Goal: Transaction & Acquisition: Subscribe to service/newsletter

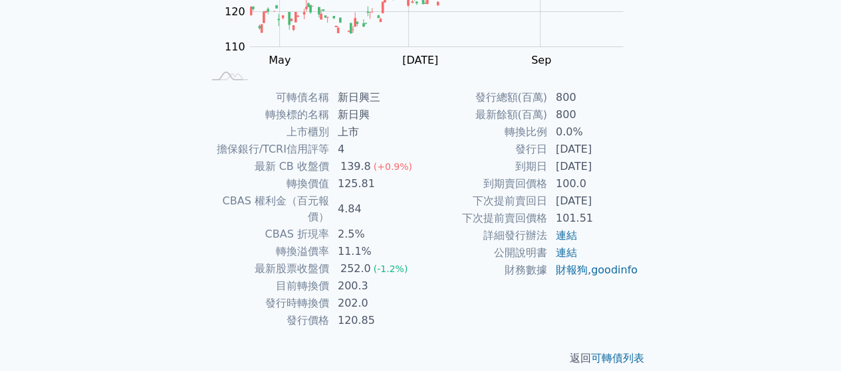
scroll to position [177, 0]
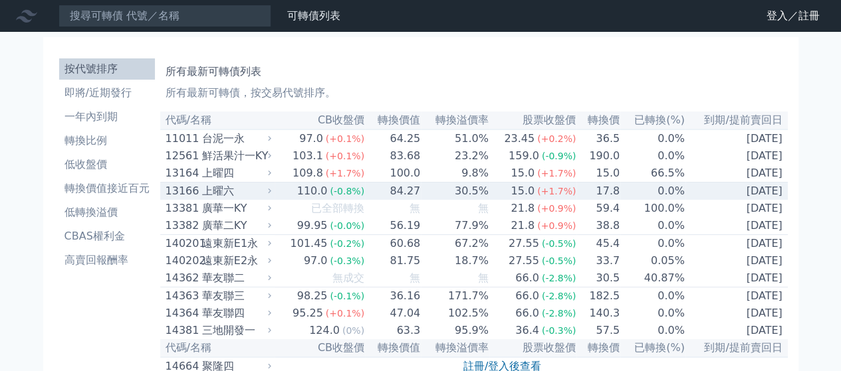
scroll to position [199, 0]
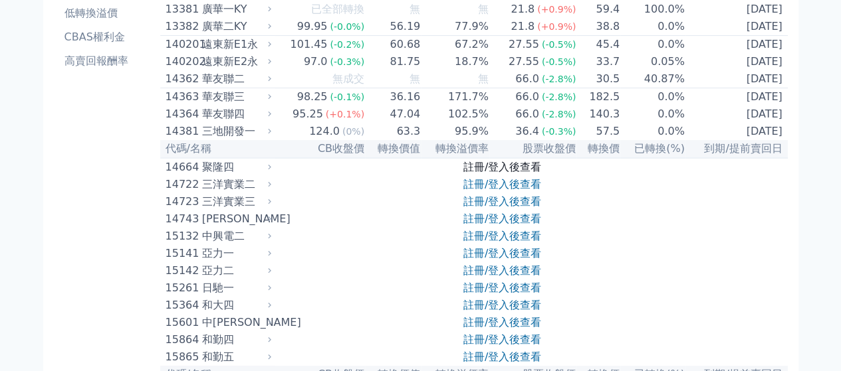
click at [508, 173] on link "註冊/登入後查看" at bounding box center [502, 167] width 78 height 13
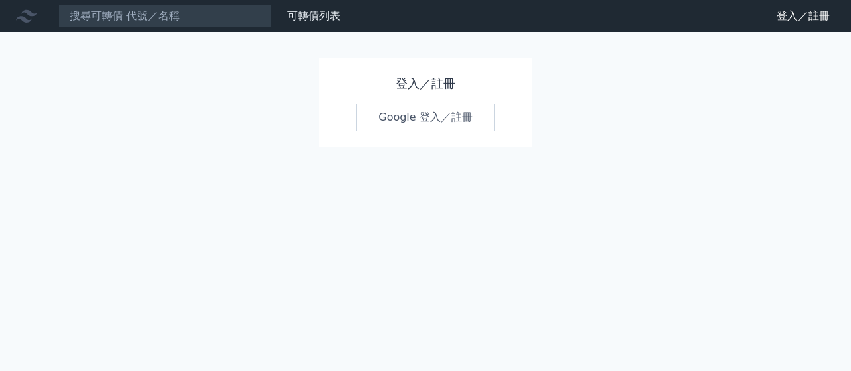
click at [419, 116] on link "Google 登入／註冊" at bounding box center [425, 118] width 138 height 28
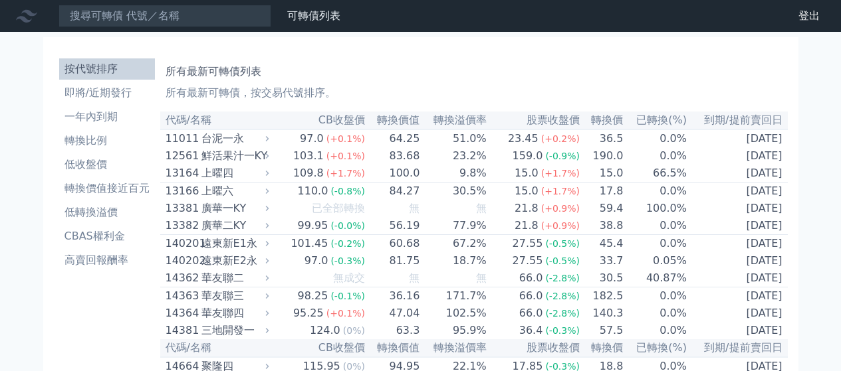
click at [482, 91] on p "所有最新可轉債，按交易代號排序。" at bounding box center [473, 93] width 617 height 16
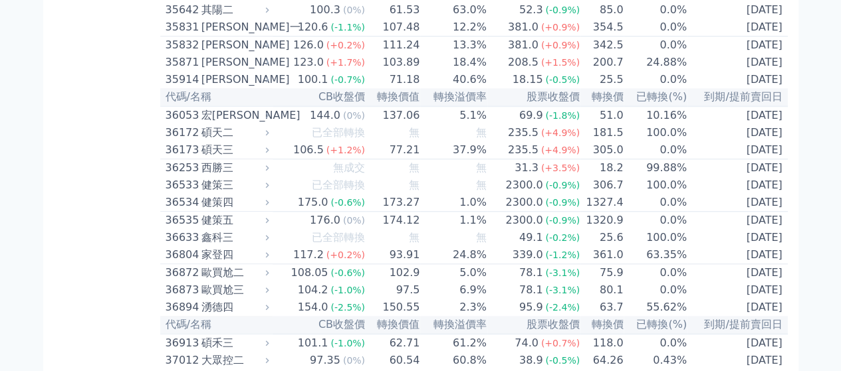
scroll to position [7799, 0]
